Goal: Information Seeking & Learning: Learn about a topic

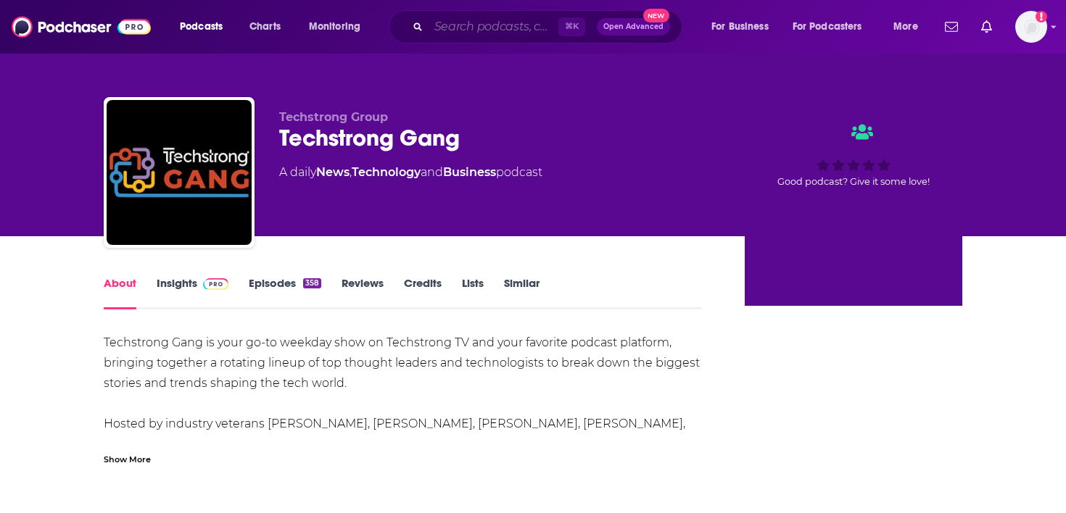
click at [456, 29] on input "Search podcasts, credits, & more..." at bounding box center [493, 26] width 130 height 23
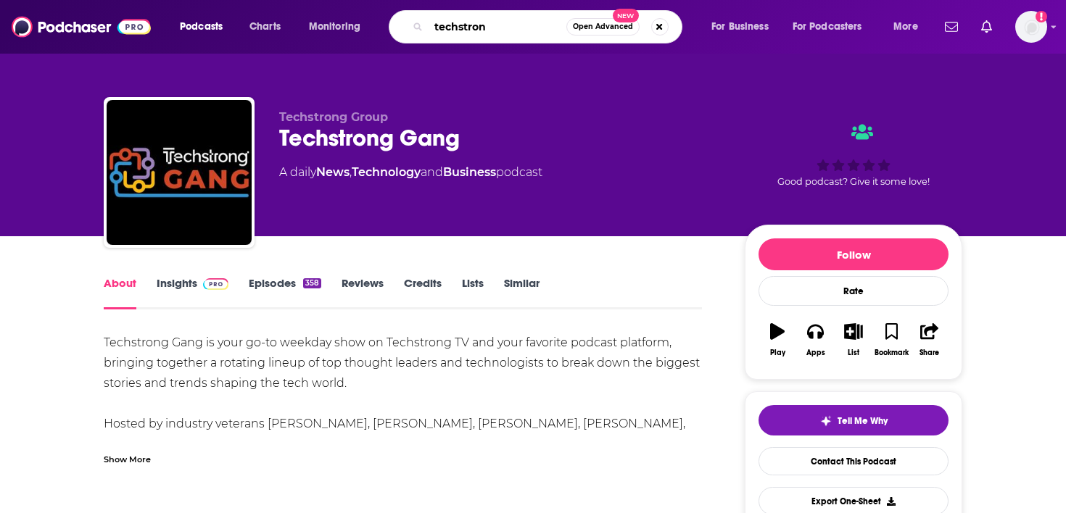
type input "techstrong"
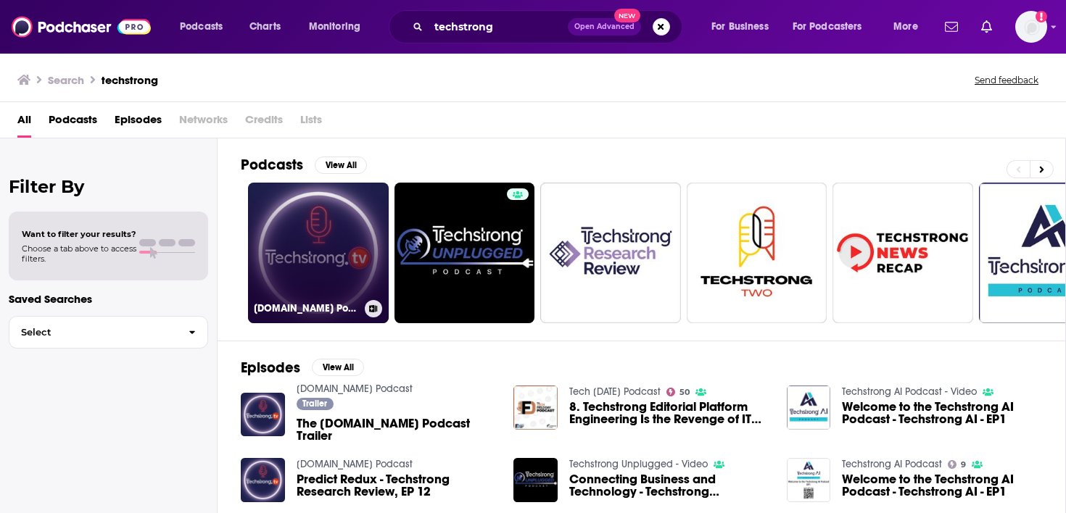
click at [333, 220] on link "[DOMAIN_NAME] Podcast" at bounding box center [318, 253] width 141 height 141
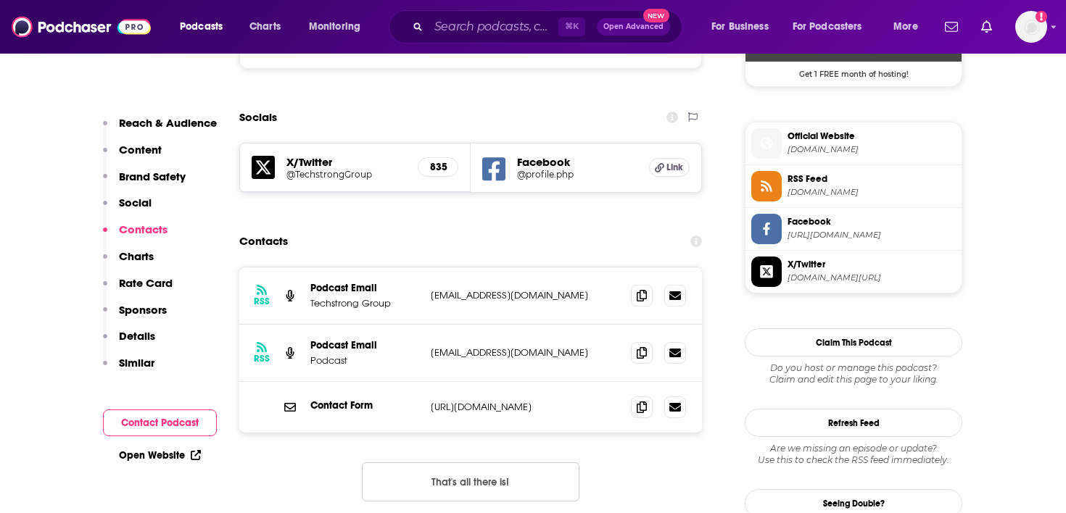
scroll to position [1288, 0]
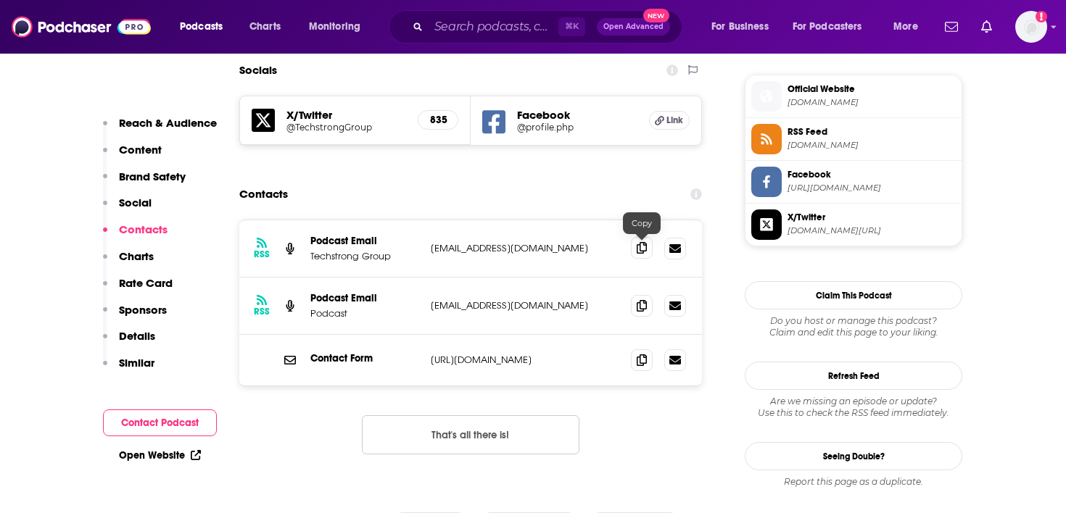
click at [639, 250] on icon at bounding box center [641, 248] width 10 height 12
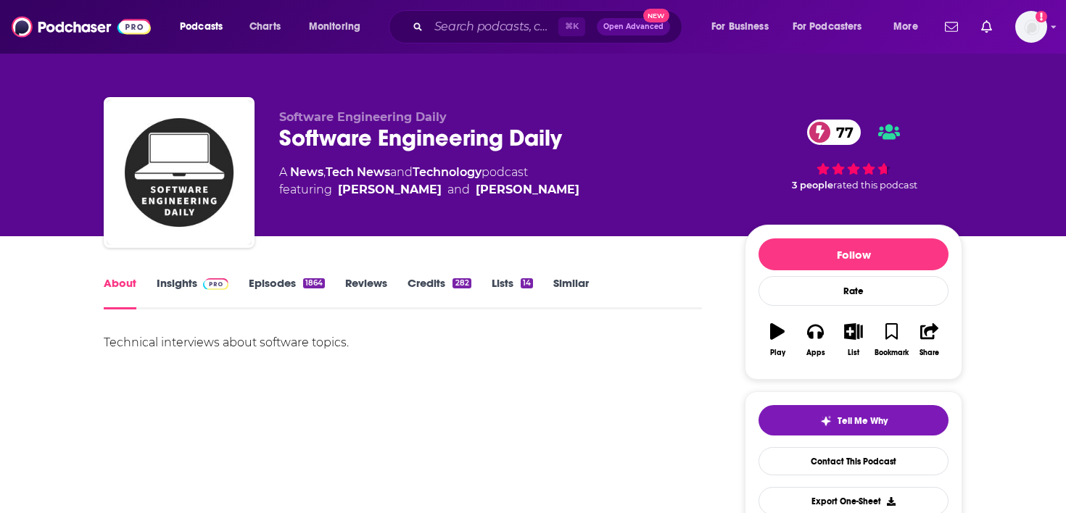
click at [197, 289] on span at bounding box center [212, 283] width 31 height 14
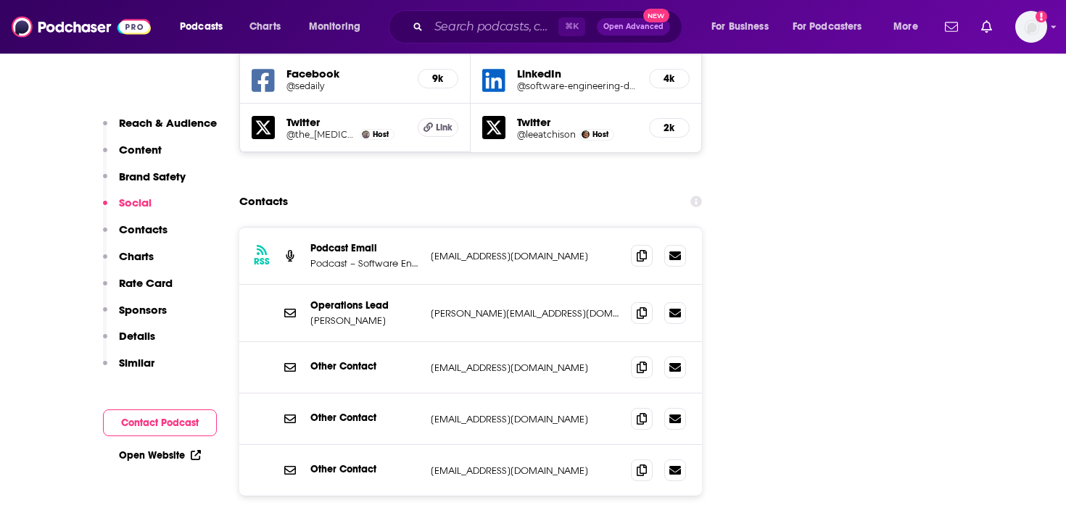
scroll to position [1811, 0]
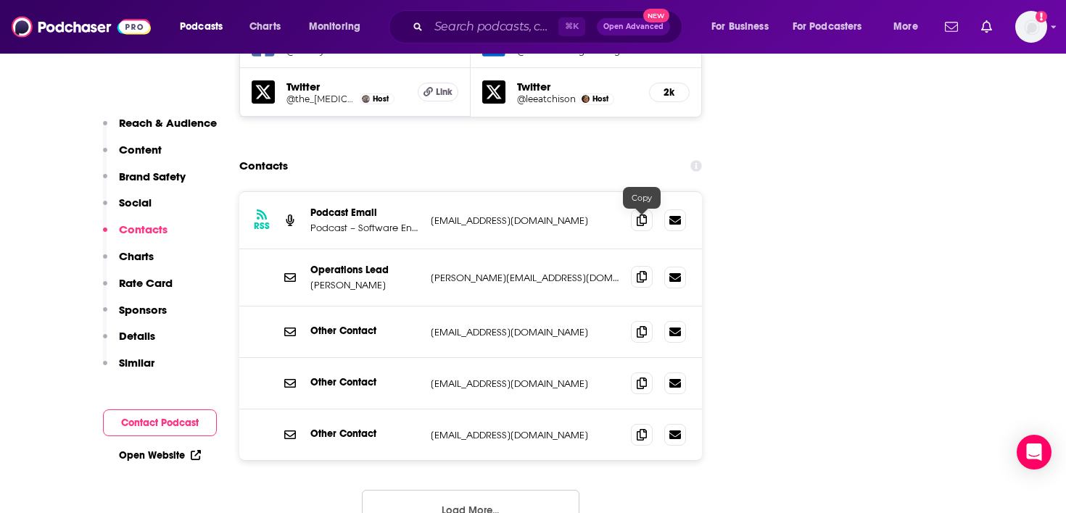
click at [639, 271] on icon at bounding box center [641, 277] width 10 height 12
